Goal: Complete application form

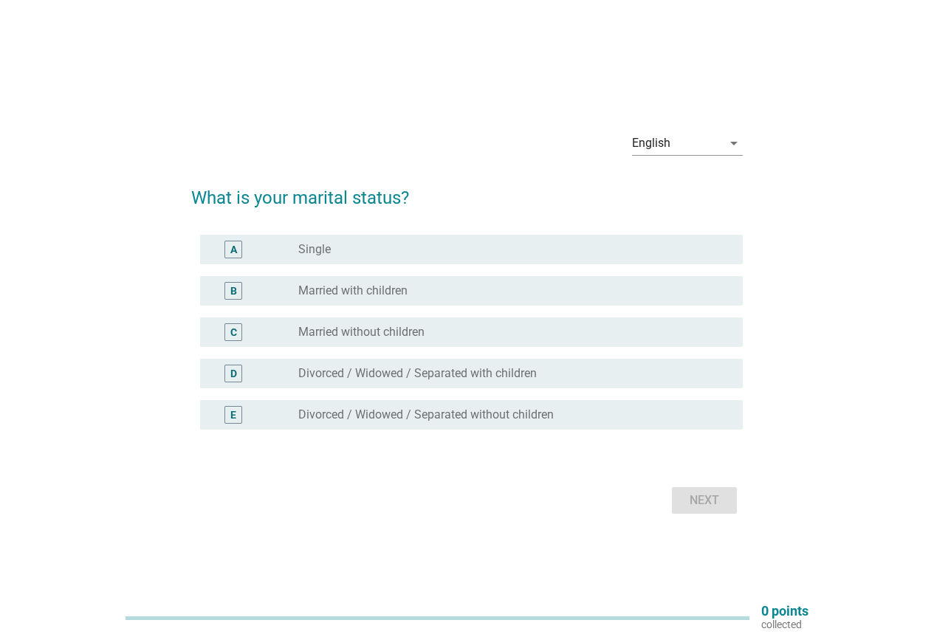
click at [389, 375] on label "Divorced / Widowed / Separated with children" at bounding box center [417, 373] width 239 height 15
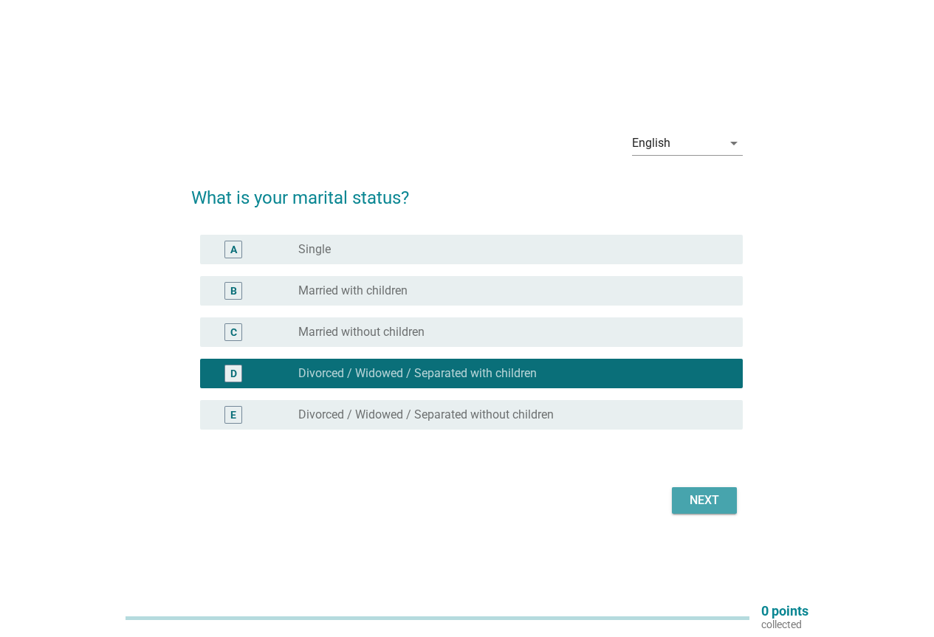
click at [716, 504] on div "Next" at bounding box center [704, 501] width 41 height 18
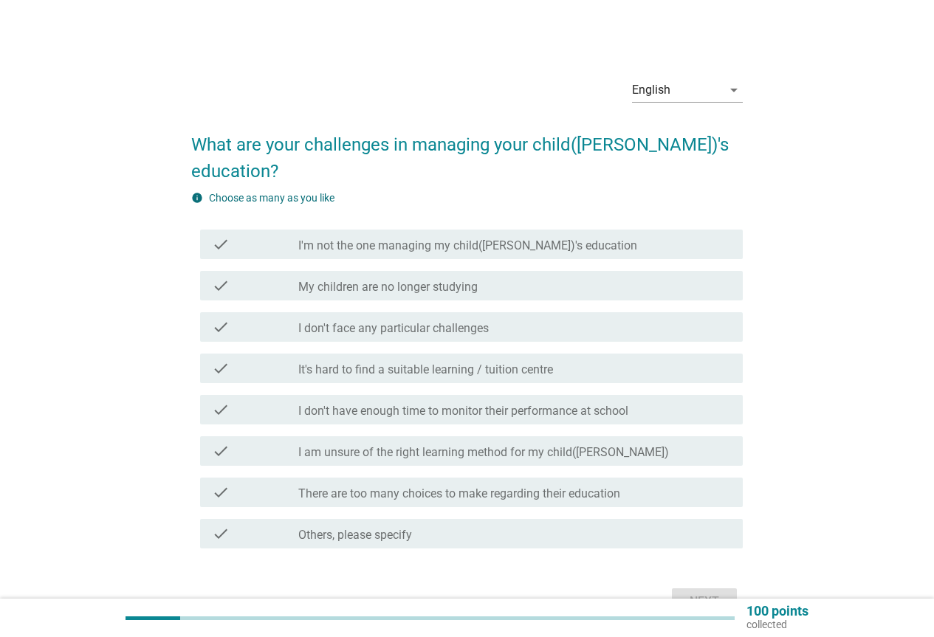
click at [428, 445] on label "I am unsure of the right learning method for my child([PERSON_NAME])" at bounding box center [483, 452] width 371 height 15
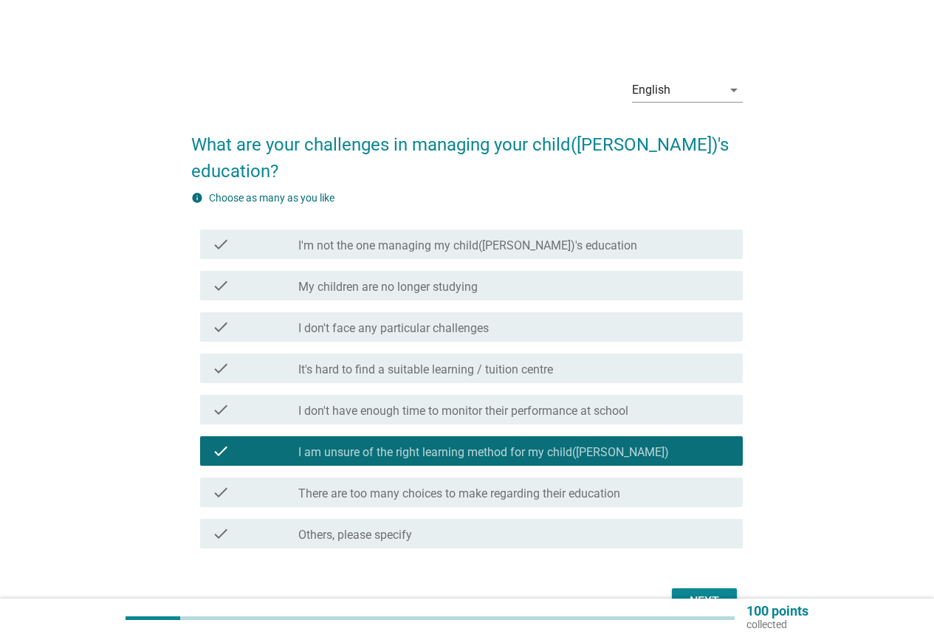
click at [690, 593] on div "Next" at bounding box center [704, 602] width 41 height 18
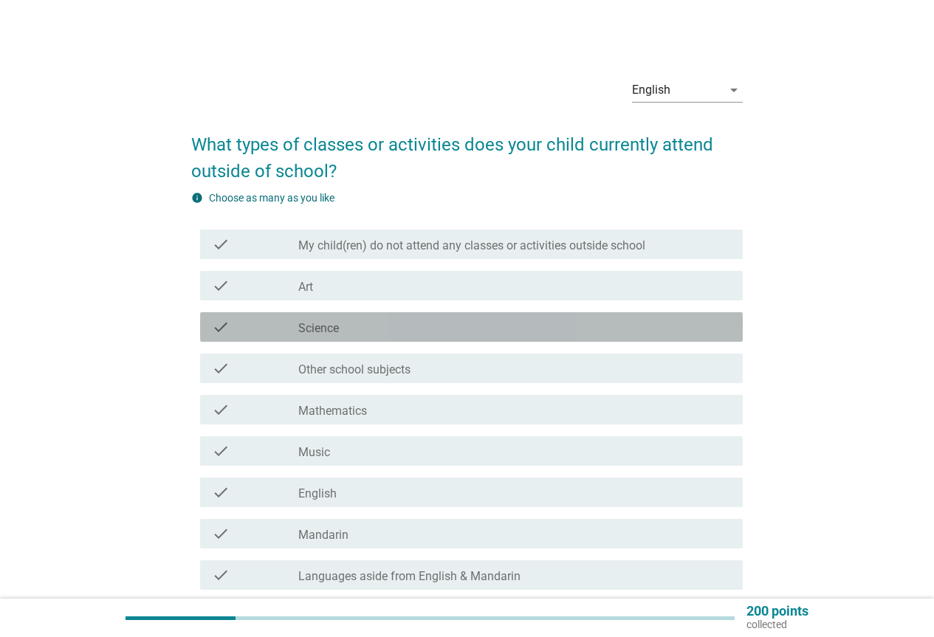
click at [367, 338] on div "check check_box_outline_blank Science" at bounding box center [471, 327] width 543 height 30
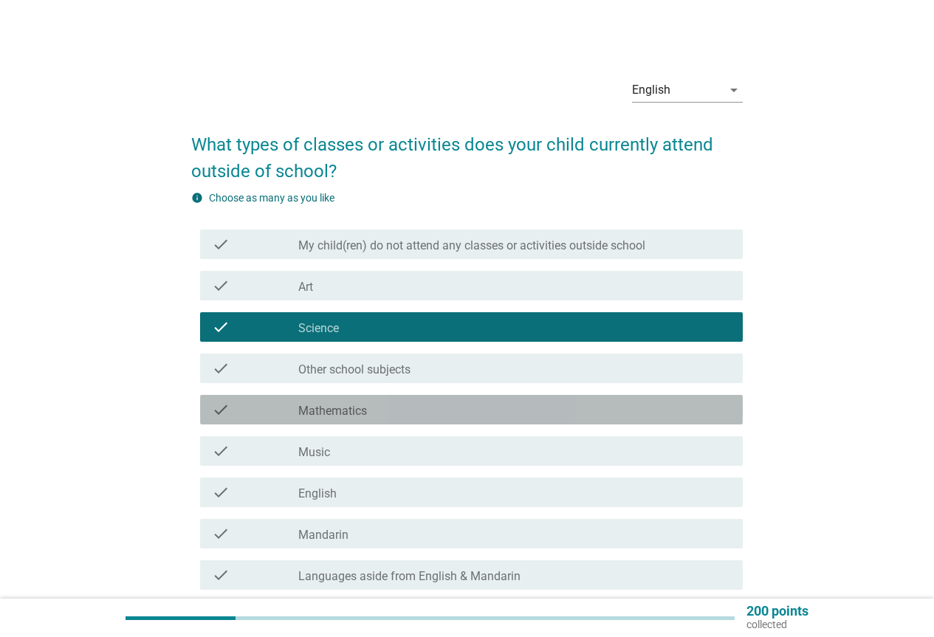
click at [376, 411] on div "check_box_outline_blank Mathematics" at bounding box center [514, 410] width 433 height 18
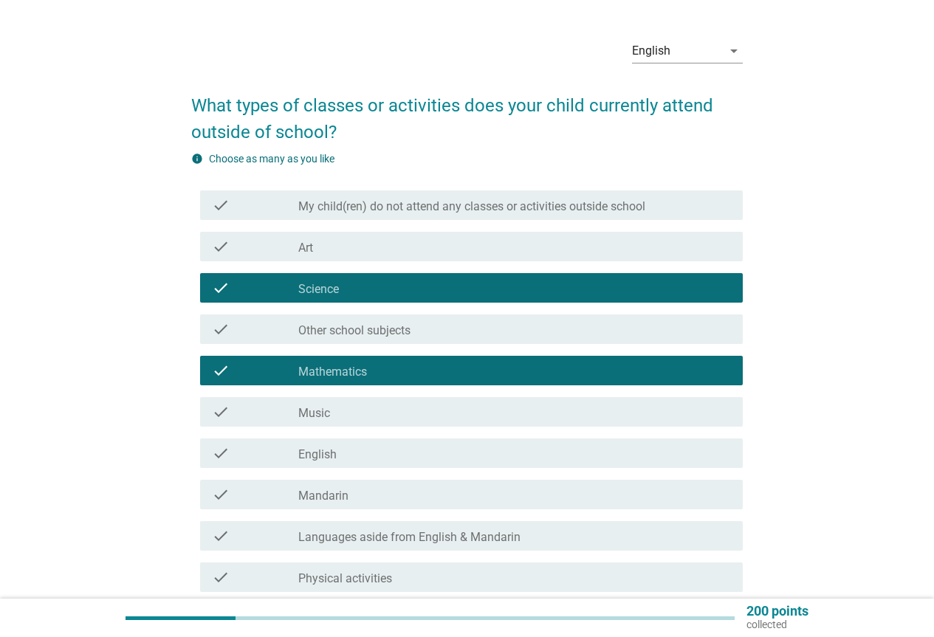
scroll to position [74, 0]
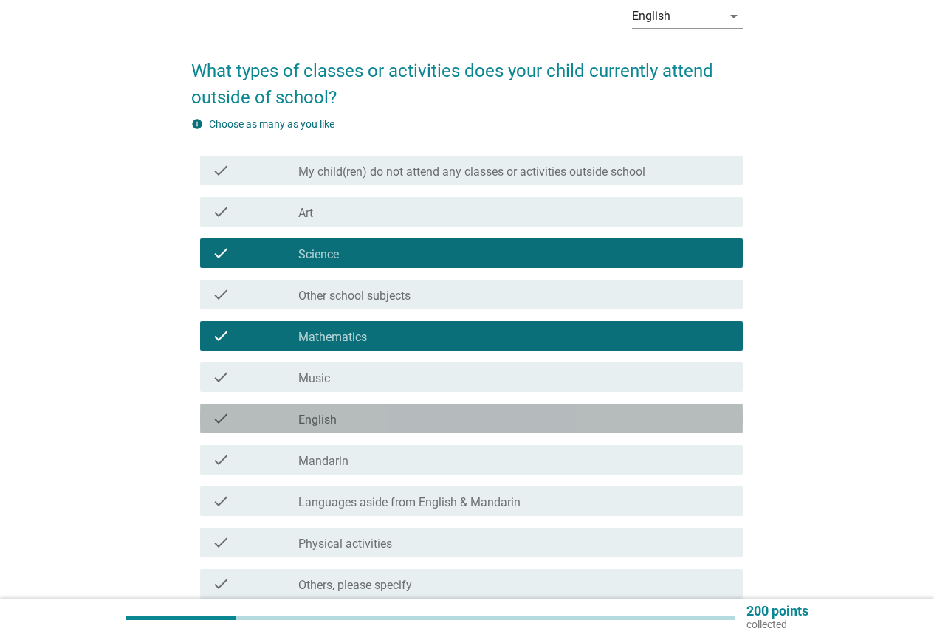
click at [364, 418] on div "check_box_outline_blank English" at bounding box center [514, 419] width 433 height 18
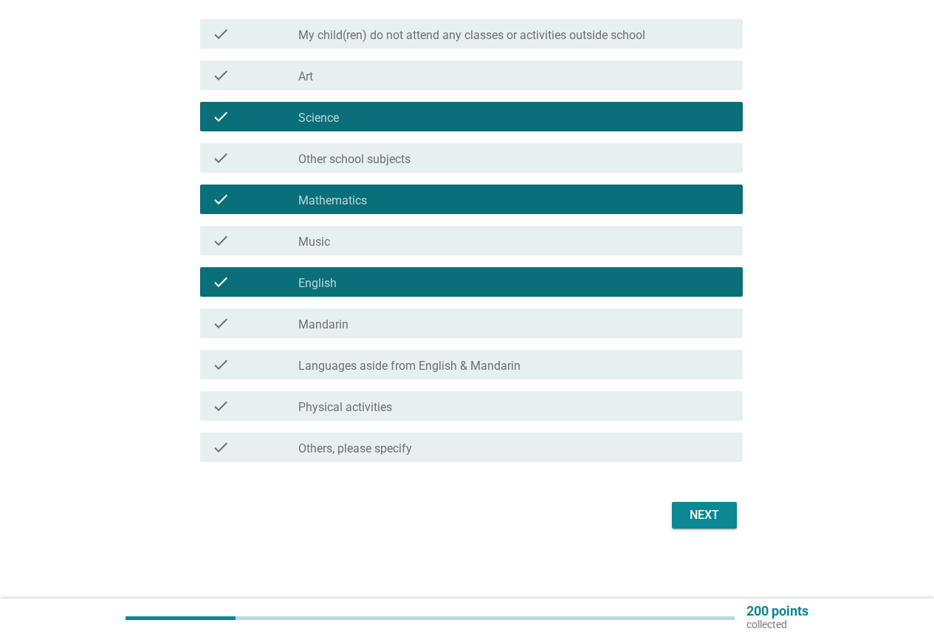
scroll to position [211, 0]
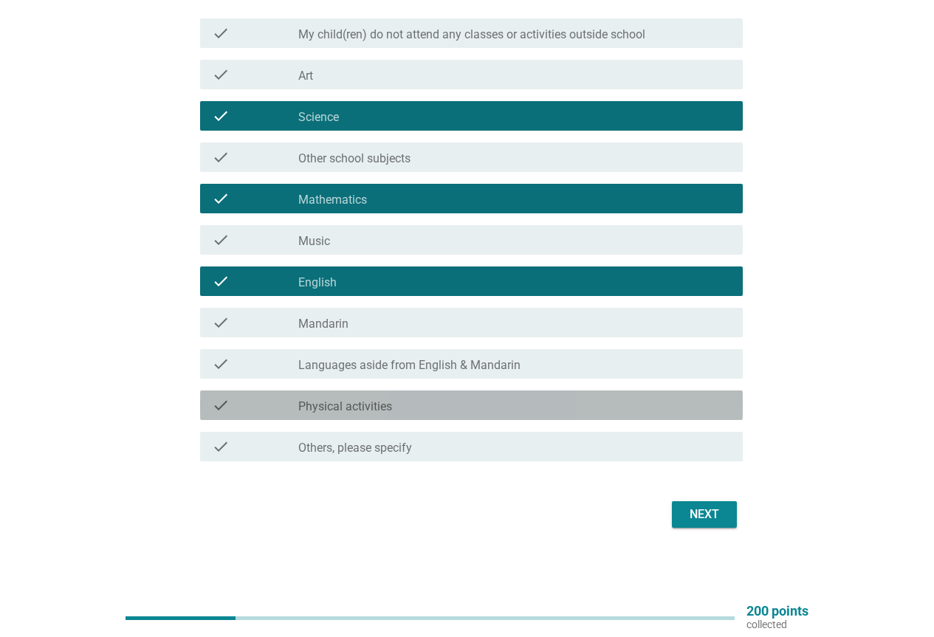
click at [394, 395] on div "check check_box_outline_blank Physical activities" at bounding box center [471, 406] width 543 height 30
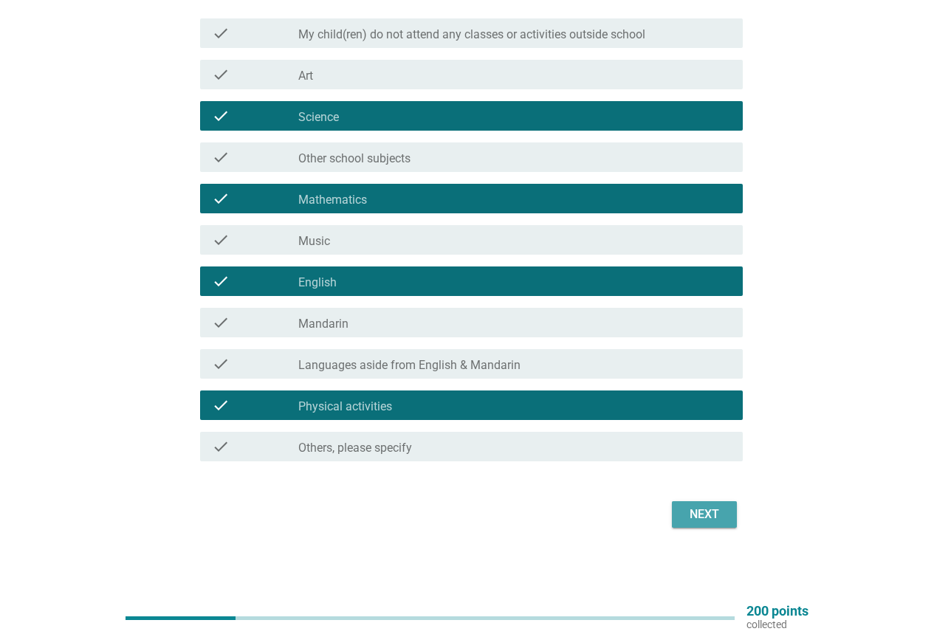
click at [699, 515] on div "Next" at bounding box center [704, 515] width 41 height 18
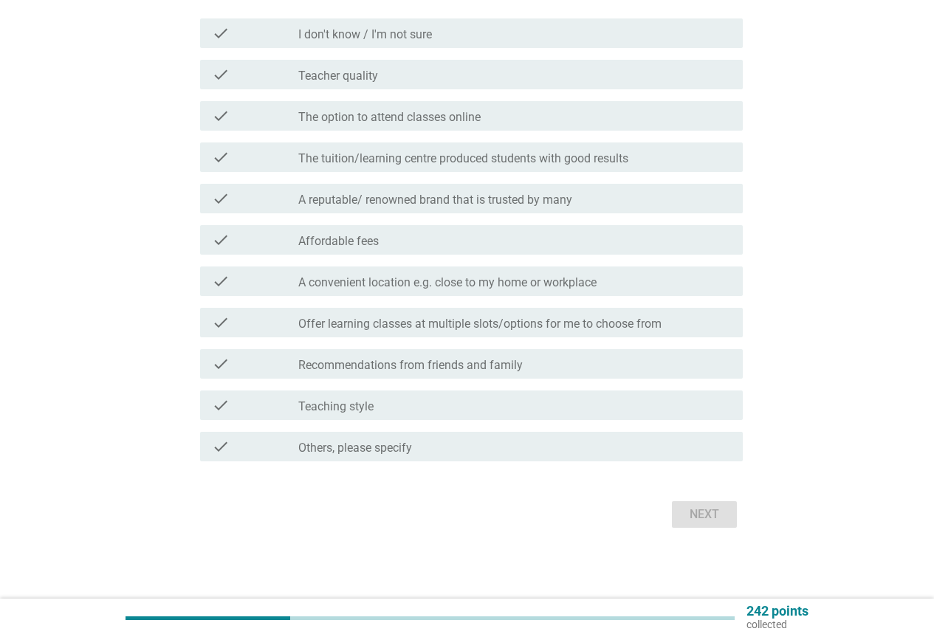
scroll to position [0, 0]
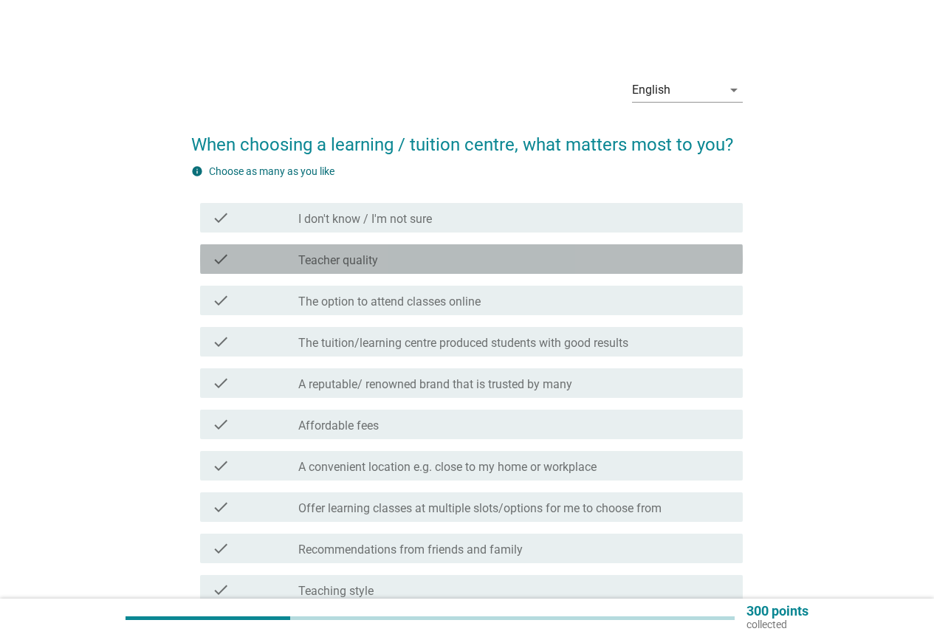
click at [371, 267] on label "Teacher quality" at bounding box center [338, 260] width 80 height 15
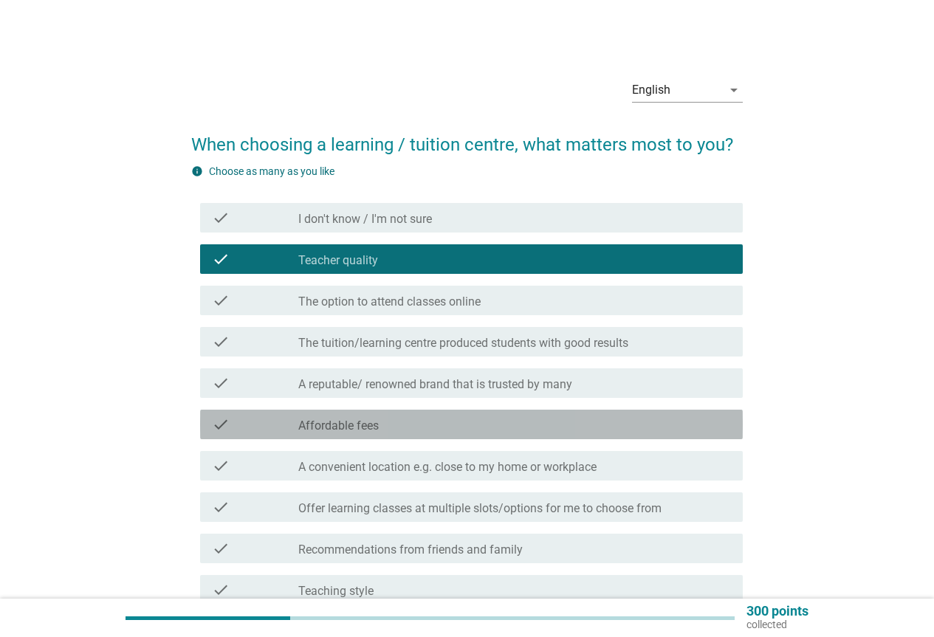
click at [388, 417] on div "check_box_outline_blank Affordable fees" at bounding box center [514, 425] width 433 height 18
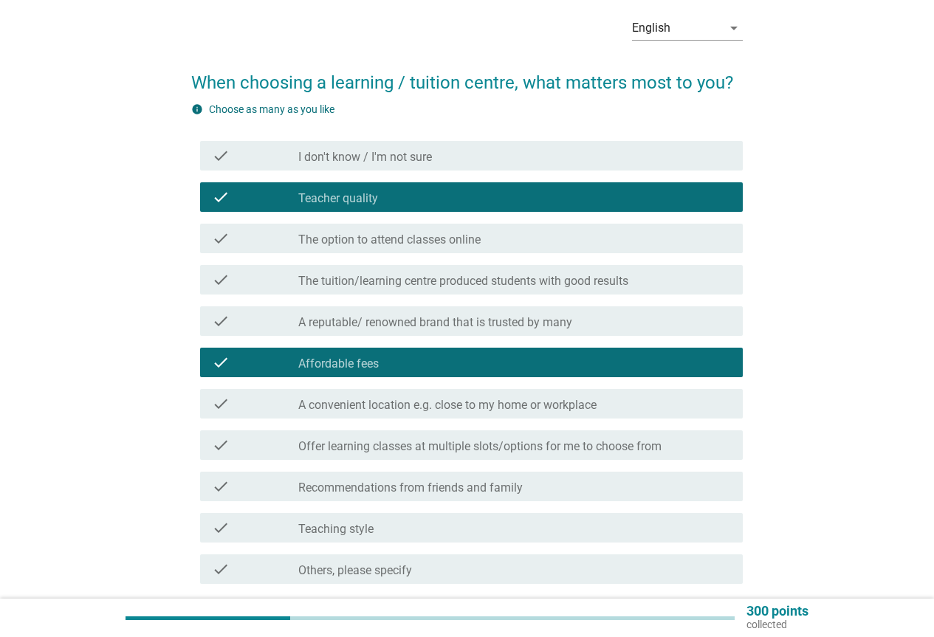
scroll to position [148, 0]
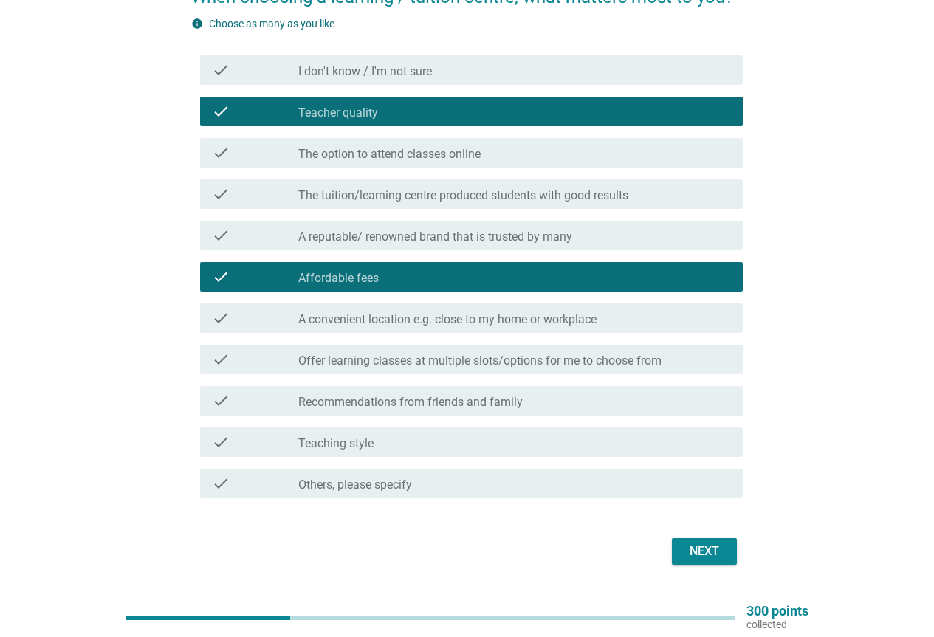
click at [361, 326] on label "A convenient location e.g. close to my home or workplace" at bounding box center [447, 319] width 298 height 15
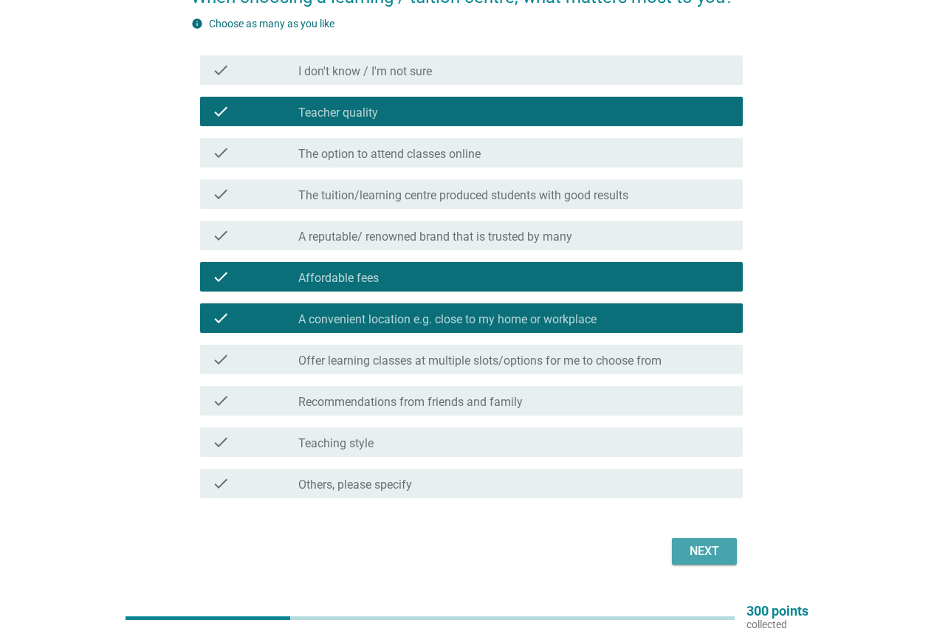
click at [690, 546] on div "Next" at bounding box center [704, 552] width 41 height 18
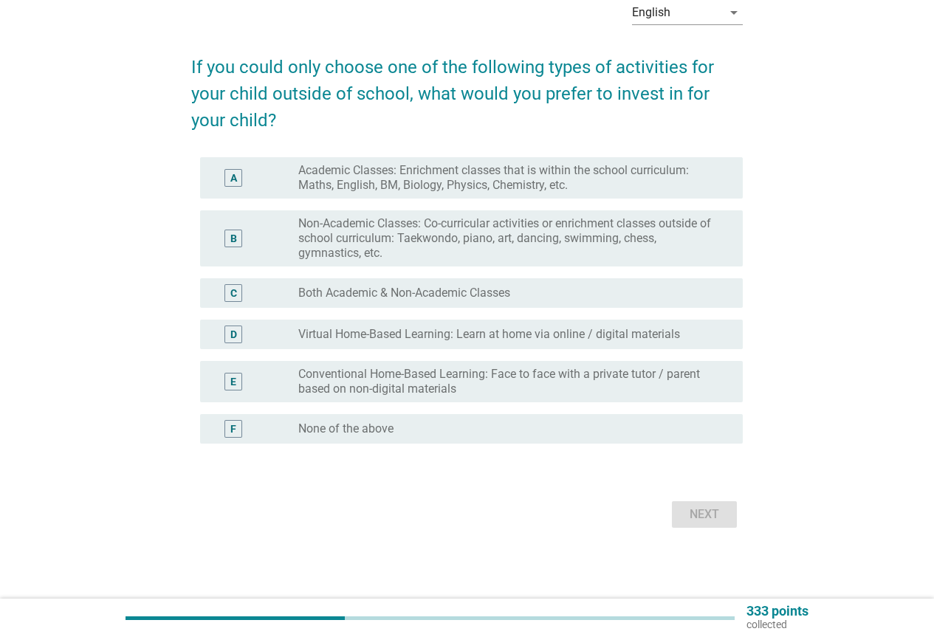
scroll to position [0, 0]
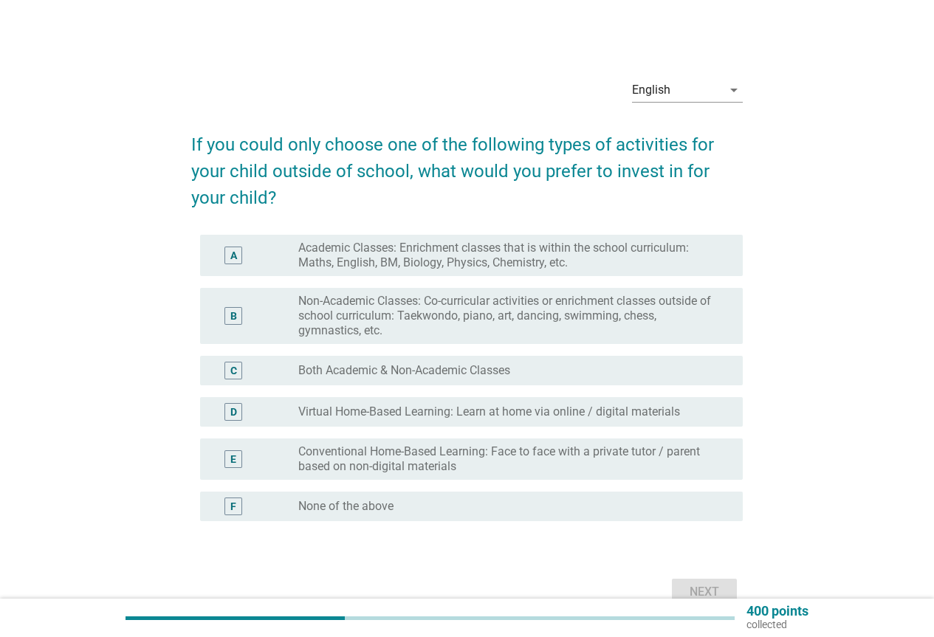
click at [381, 385] on div "C radio_button_unchecked Both Academic & Non-Academic Classes" at bounding box center [467, 370] width 552 height 41
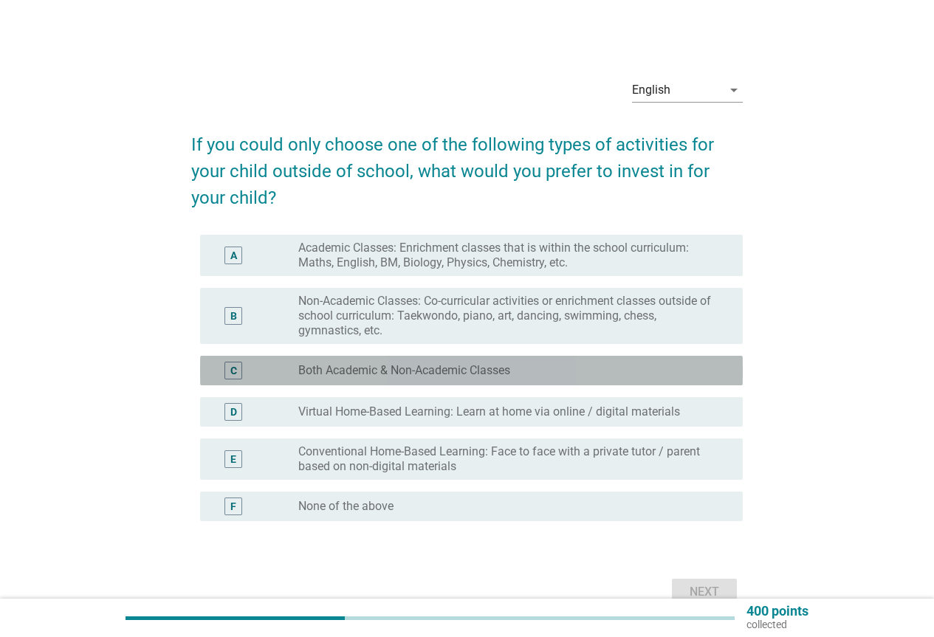
click at [394, 373] on label "Both Academic & Non-Academic Classes" at bounding box center [404, 370] width 212 height 15
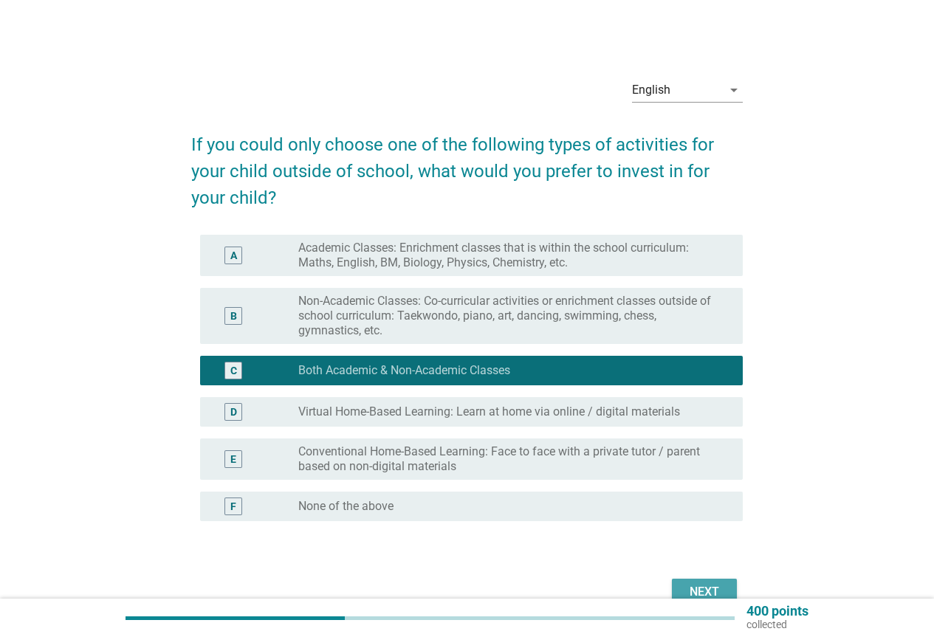
click at [683, 589] on button "Next" at bounding box center [704, 592] width 65 height 27
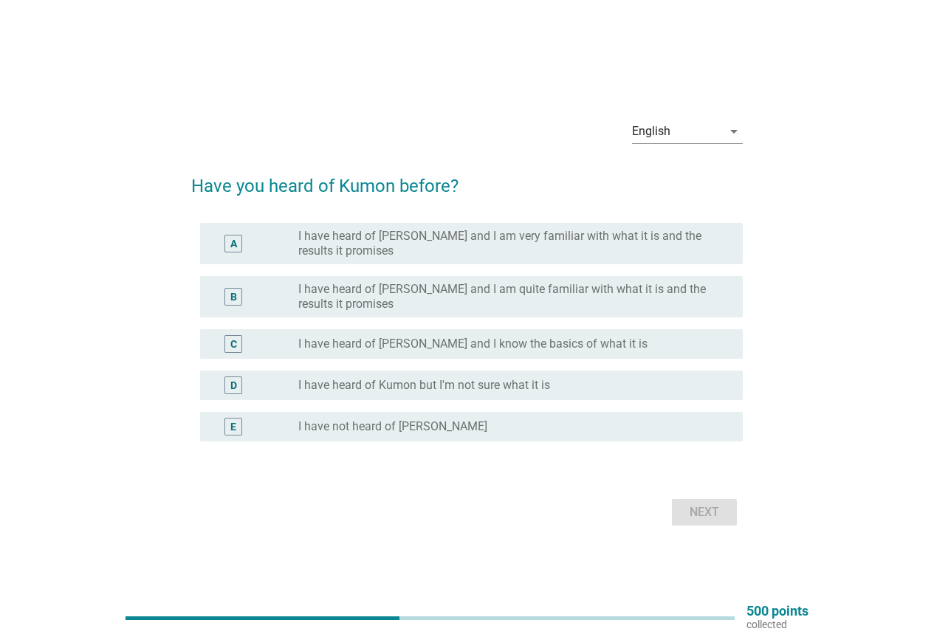
click at [377, 260] on div "A radio_button_unchecked I have heard of [PERSON_NAME] and I am very familiar w…" at bounding box center [471, 243] width 543 height 41
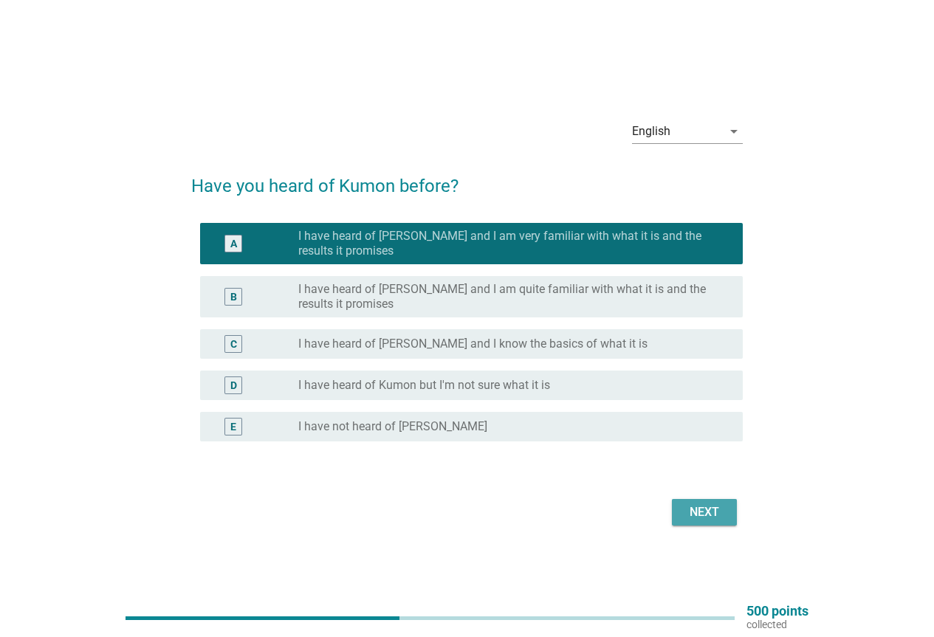
click at [702, 518] on div "Next" at bounding box center [704, 513] width 41 height 18
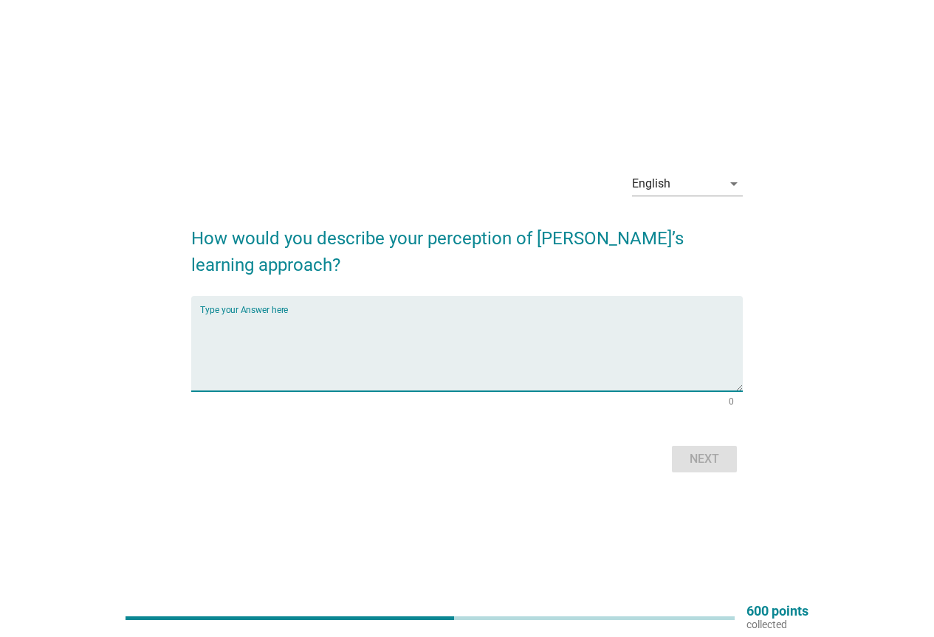
click at [279, 347] on textarea "Type your Answer here" at bounding box center [471, 353] width 543 height 78
type textarea "It was old school and pricey for their courses."
click at [725, 466] on div "Next" at bounding box center [704, 459] width 41 height 18
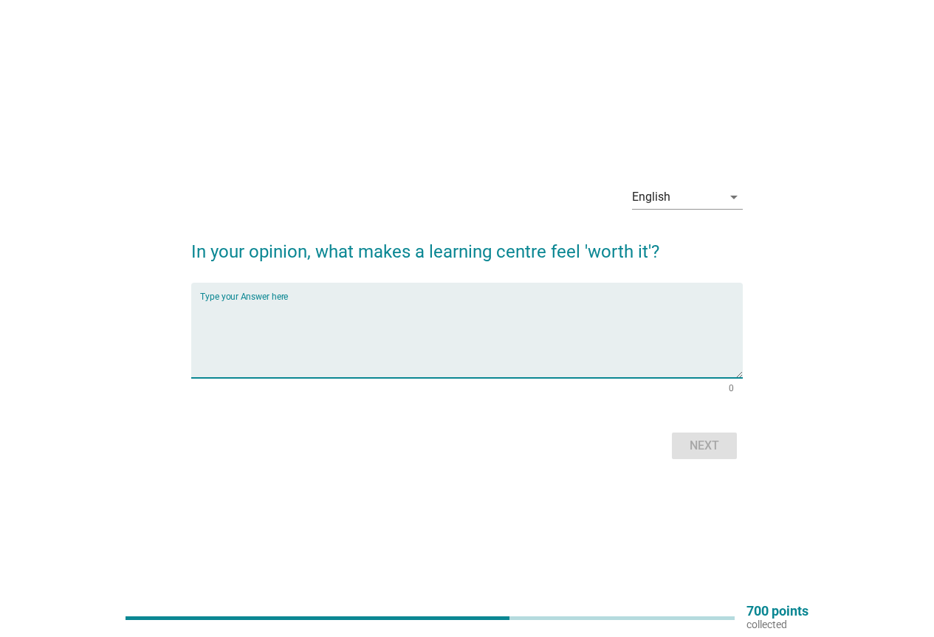
click at [301, 318] on textarea "Type your Answer here" at bounding box center [471, 340] width 543 height 78
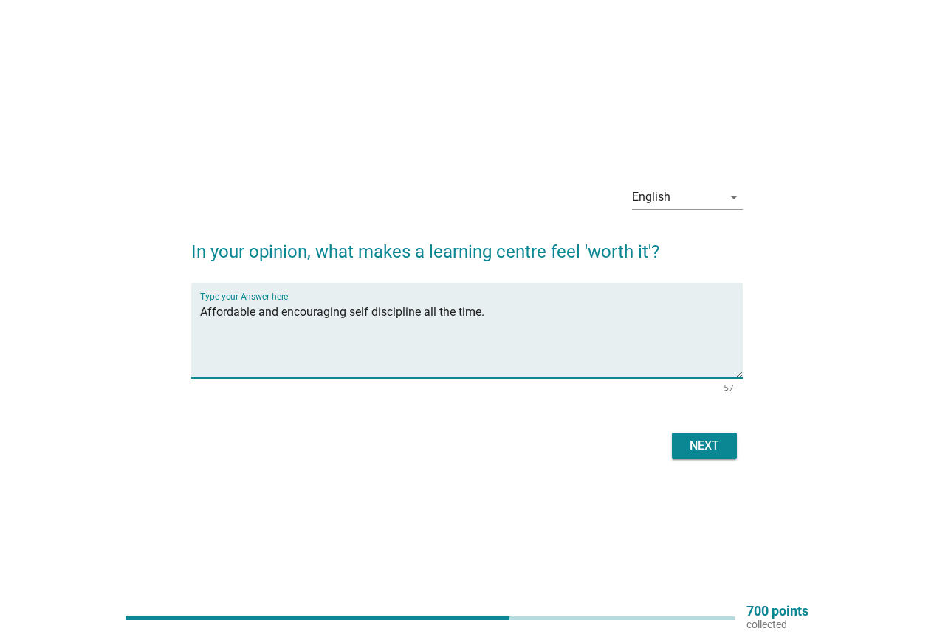
type textarea "Affordable and encouraging self discipline all the time."
click at [713, 448] on div "Next" at bounding box center [704, 446] width 41 height 18
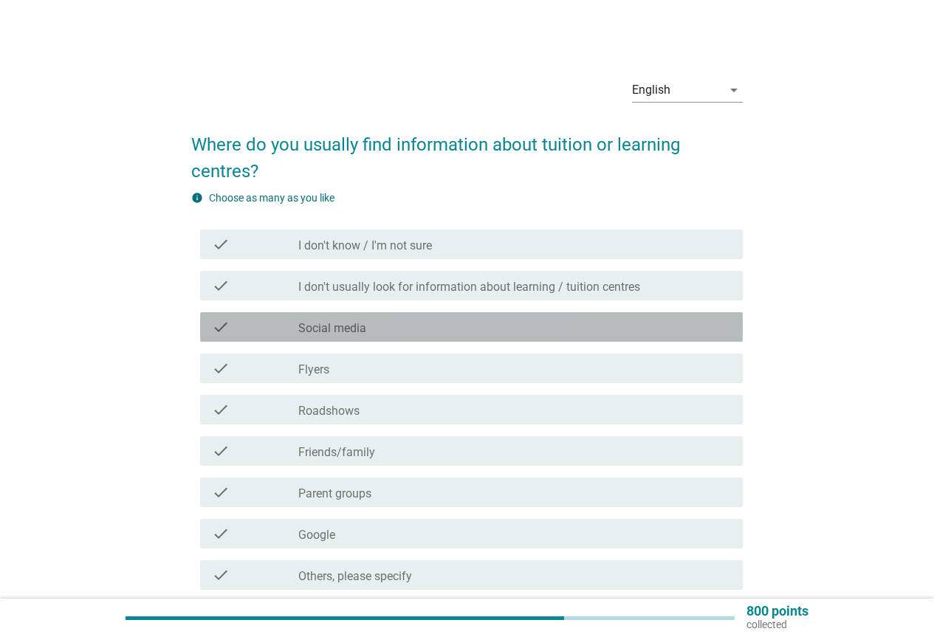
click at [377, 336] on div "check check_box_outline_blank Social media" at bounding box center [471, 327] width 543 height 30
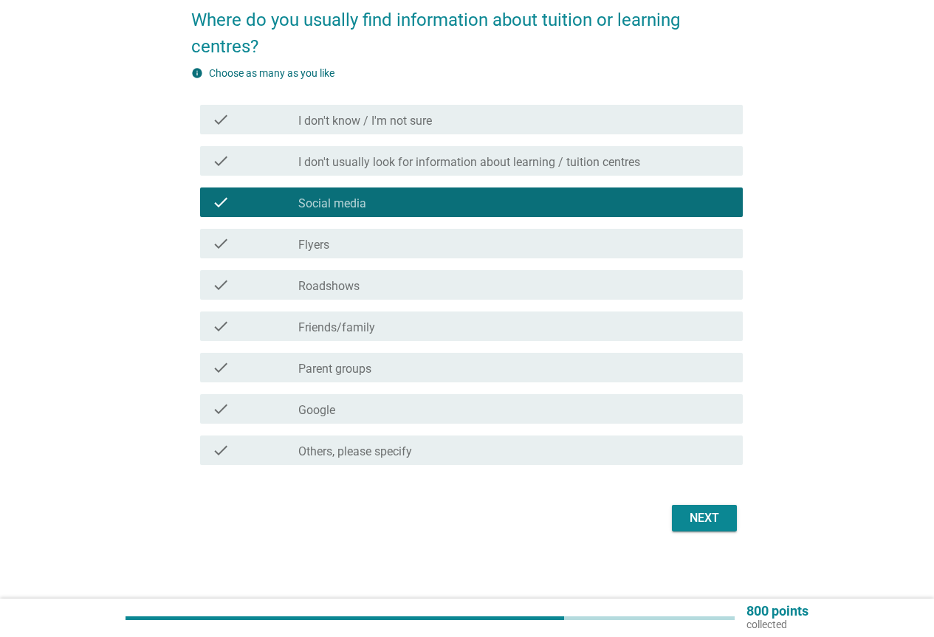
scroll to position [128, 0]
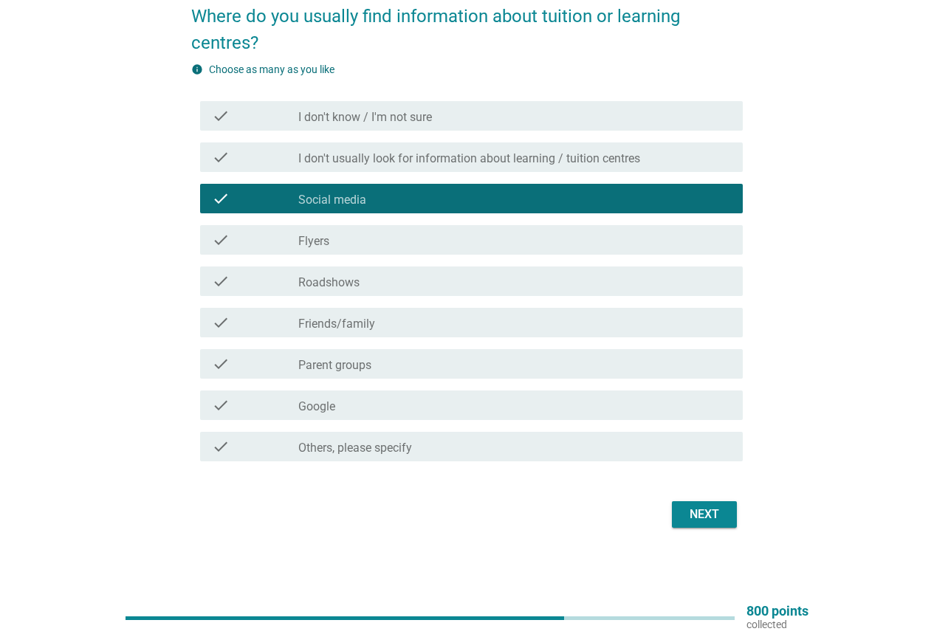
click at [396, 405] on div "check_box_outline_blank Google" at bounding box center [514, 406] width 433 height 18
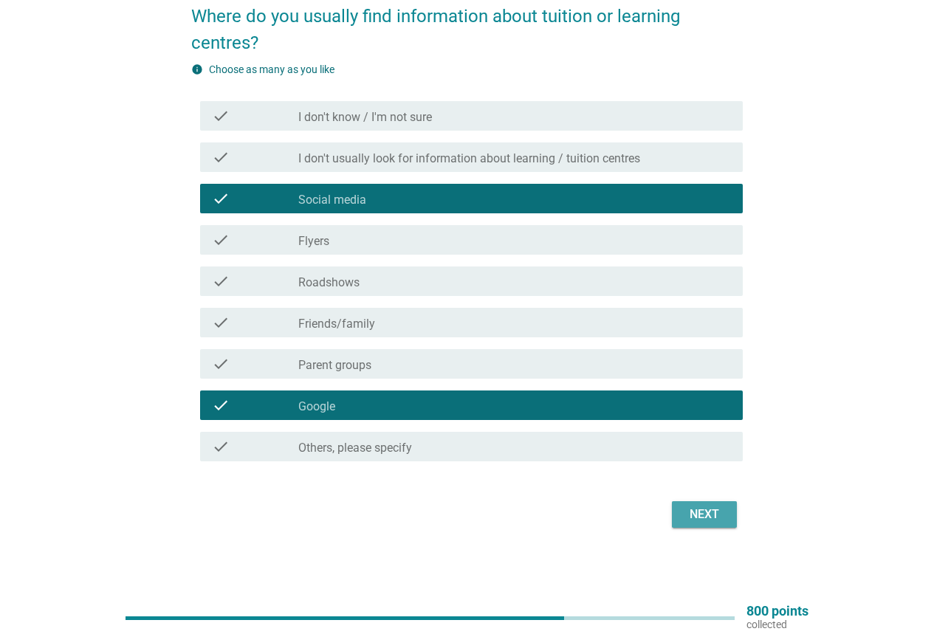
click at [690, 510] on div "Next" at bounding box center [704, 515] width 41 height 18
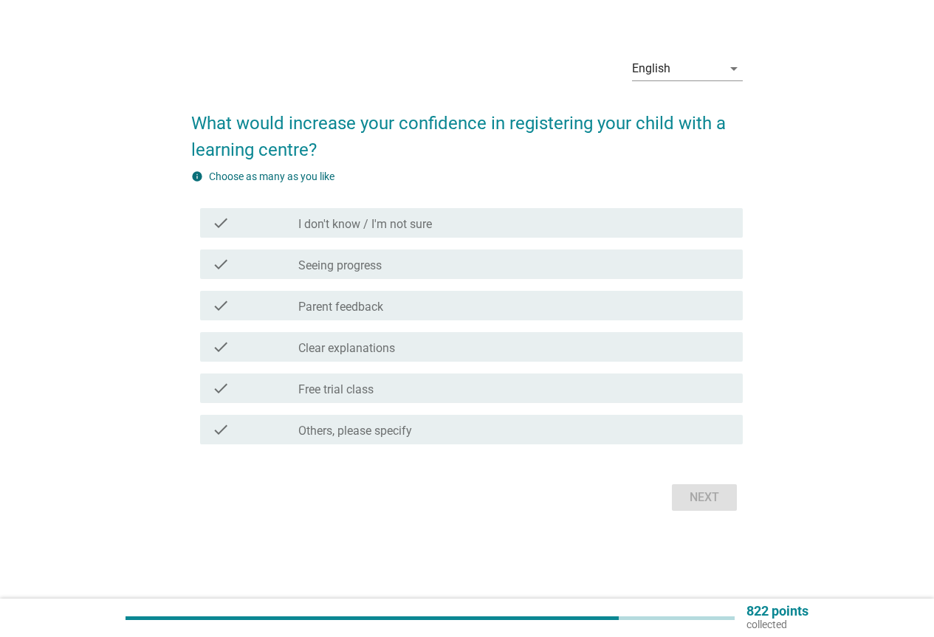
scroll to position [0, 0]
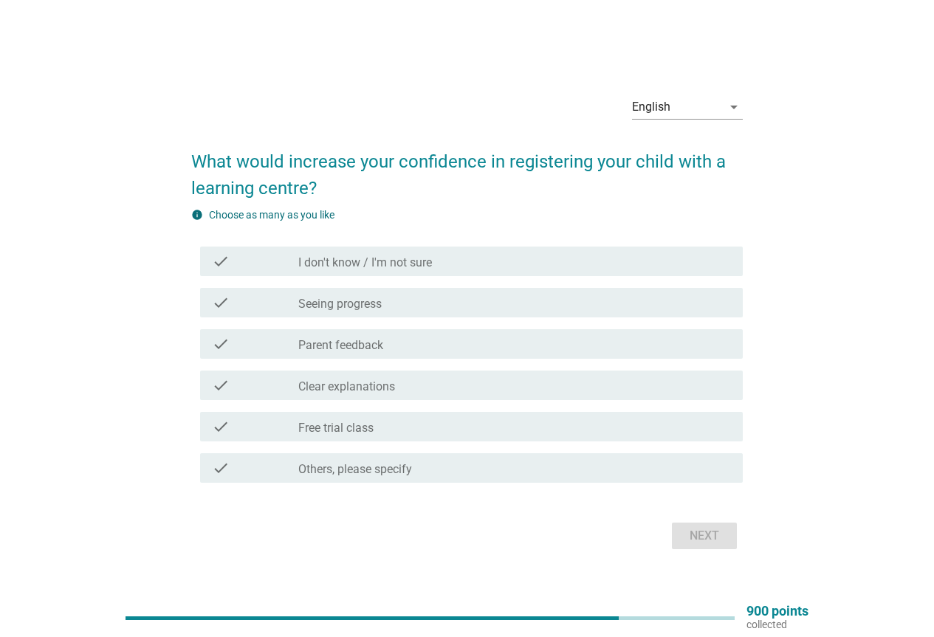
click at [377, 304] on label "Seeing progress" at bounding box center [339, 304] width 83 height 15
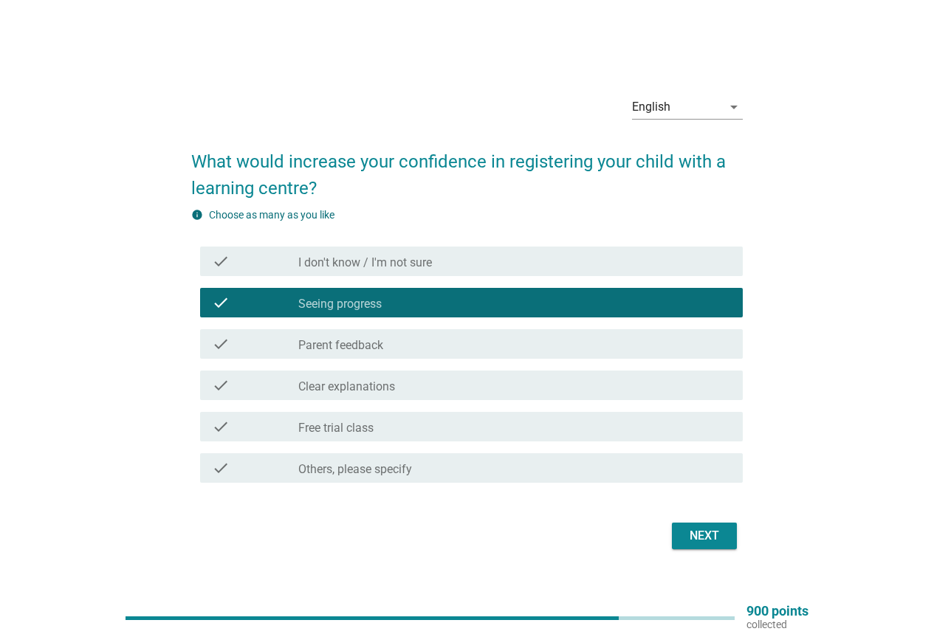
click at [685, 532] on div "Next" at bounding box center [704, 536] width 41 height 18
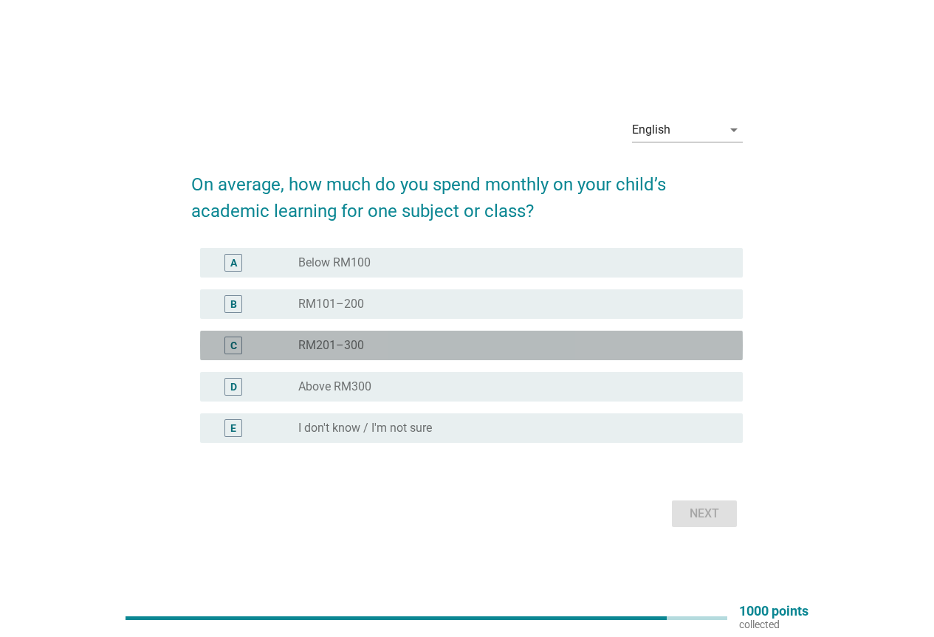
click at [368, 348] on div "radio_button_unchecked RM201–300" at bounding box center [508, 345] width 421 height 15
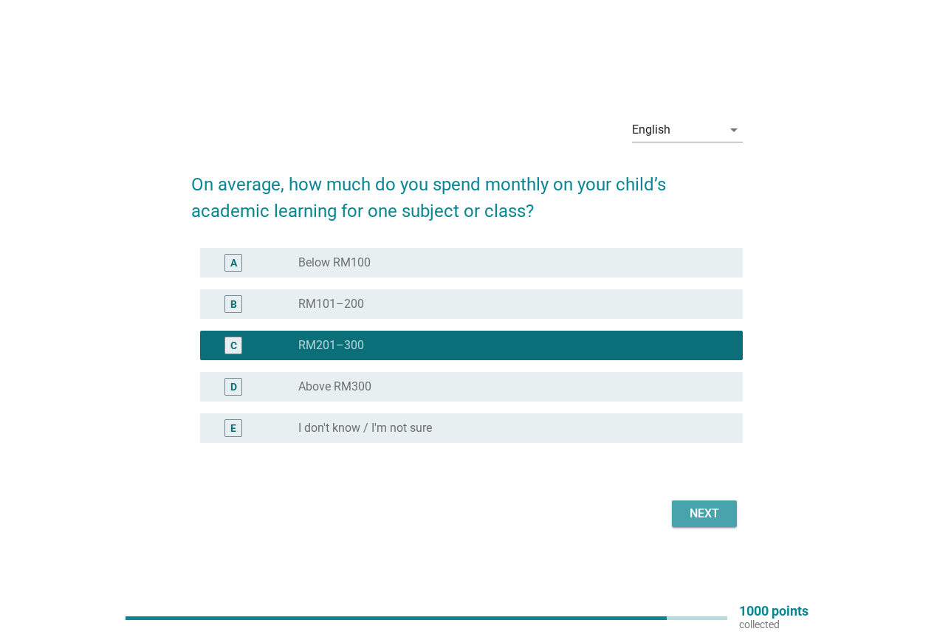
click at [697, 514] on div "Next" at bounding box center [704, 514] width 41 height 18
